Goal: Check status

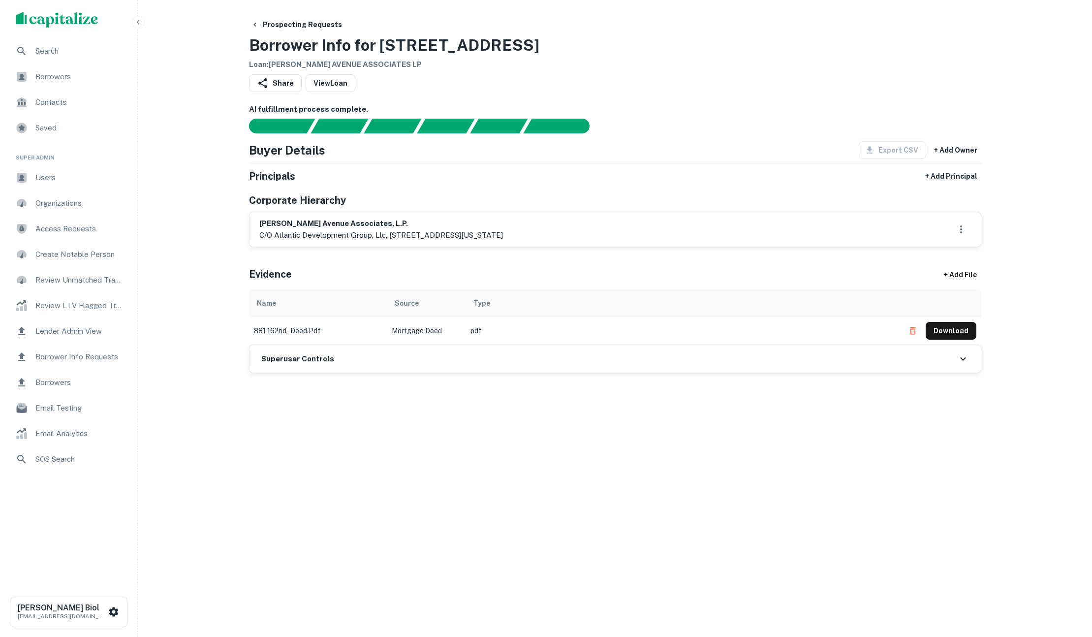
click at [207, 246] on div "Search Borrowers Contacts Saved Super Admin Users Organizations Access Requests…" at bounding box center [546, 568] width 1092 height 1136
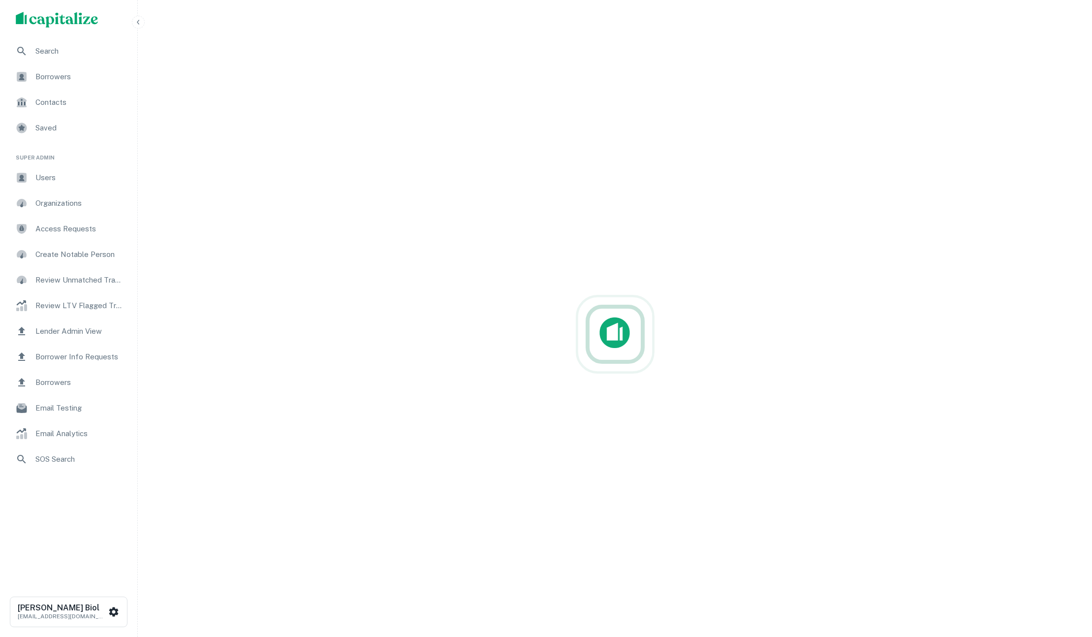
click at [199, 135] on div "Search Borrowers Contacts Saved Super Admin Users Organizations Access Requests…" at bounding box center [546, 330] width 1092 height 661
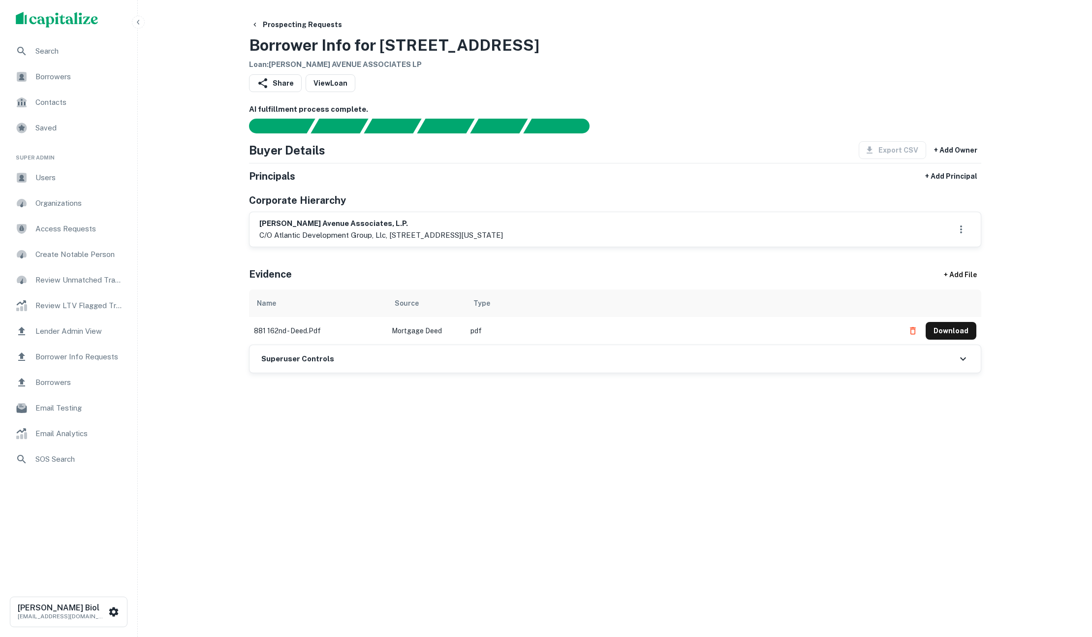
click at [189, 104] on div "Search Borrowers Contacts Saved Super Admin Users Organizations Access Requests…" at bounding box center [546, 568] width 1092 height 1136
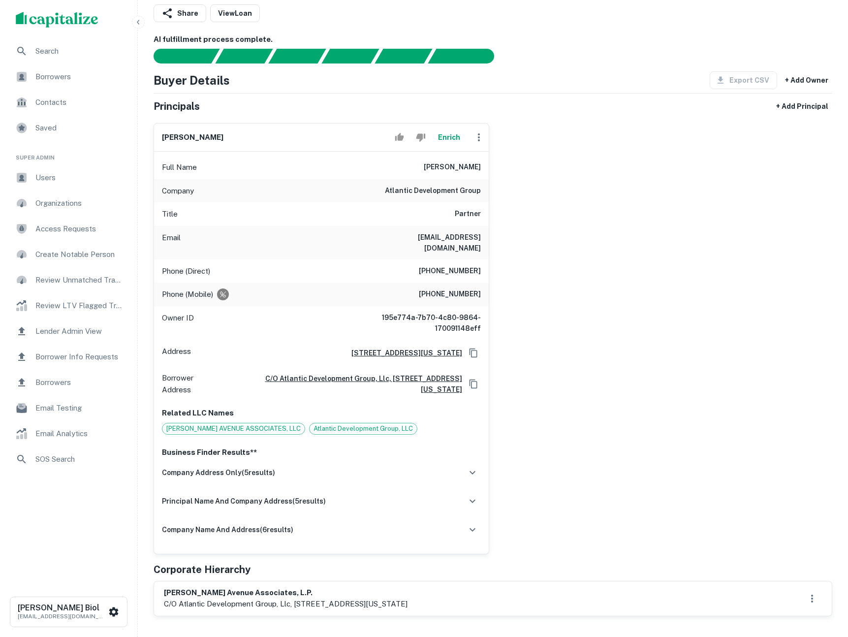
scroll to position [76, 0]
